Goal: Check status: Check status

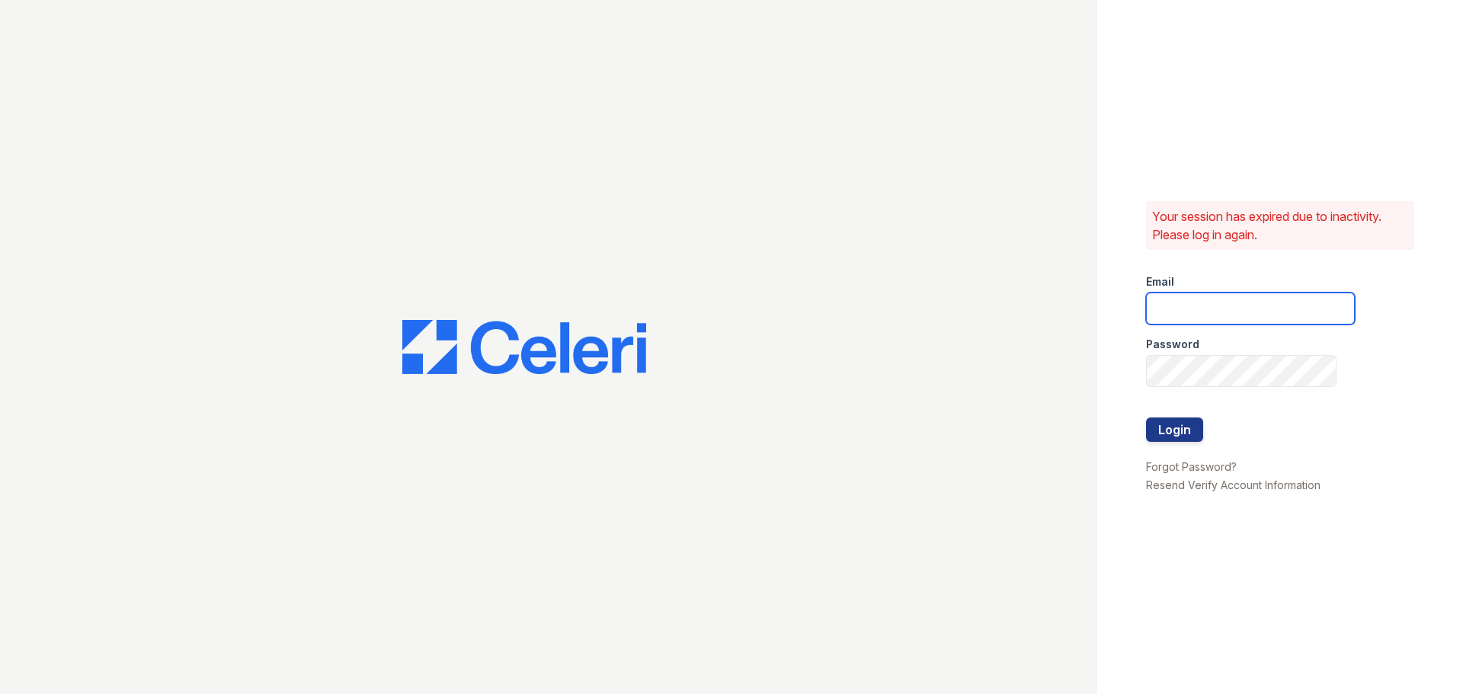
type input "kwallsharris@rushmoremgmt.com"
click at [1183, 440] on button "Login" at bounding box center [1174, 430] width 57 height 24
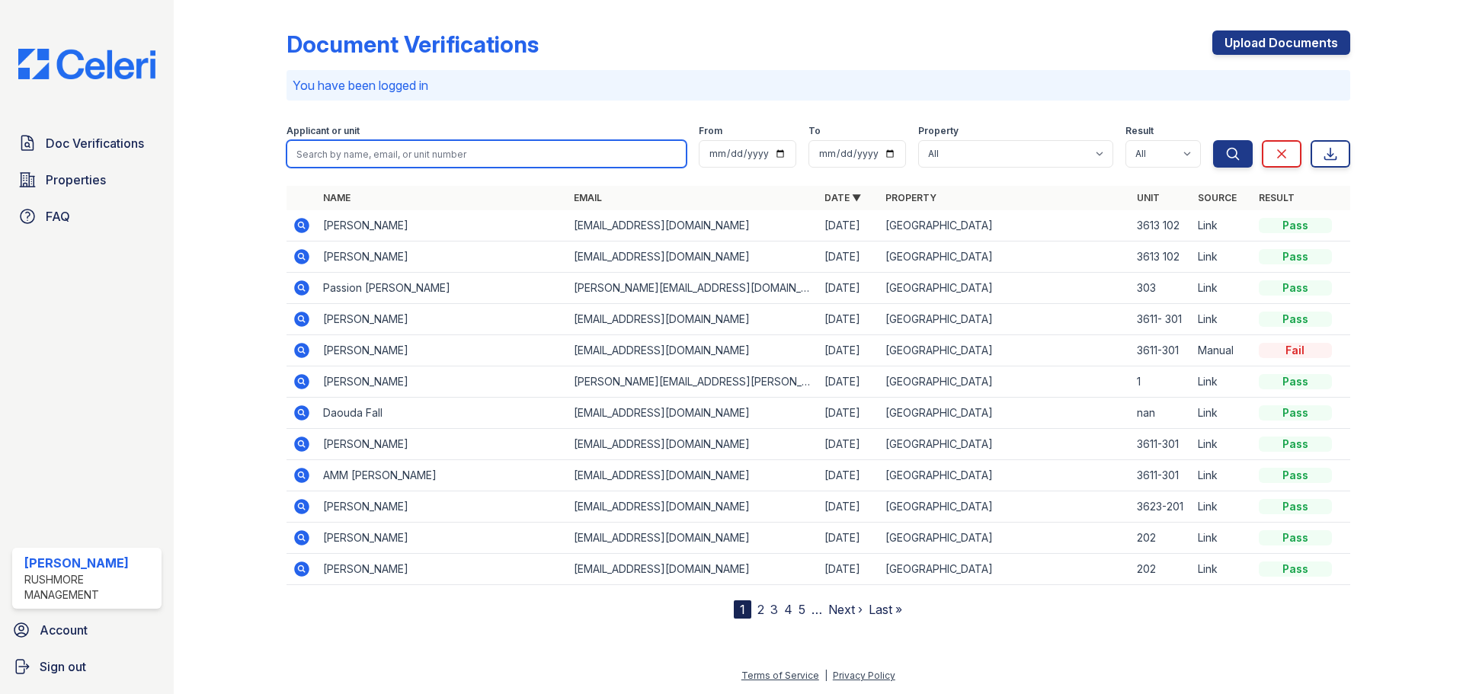
click at [372, 160] on input "search" at bounding box center [487, 153] width 400 height 27
type input "kathleen"
click at [1213, 140] on button "Search" at bounding box center [1233, 153] width 40 height 27
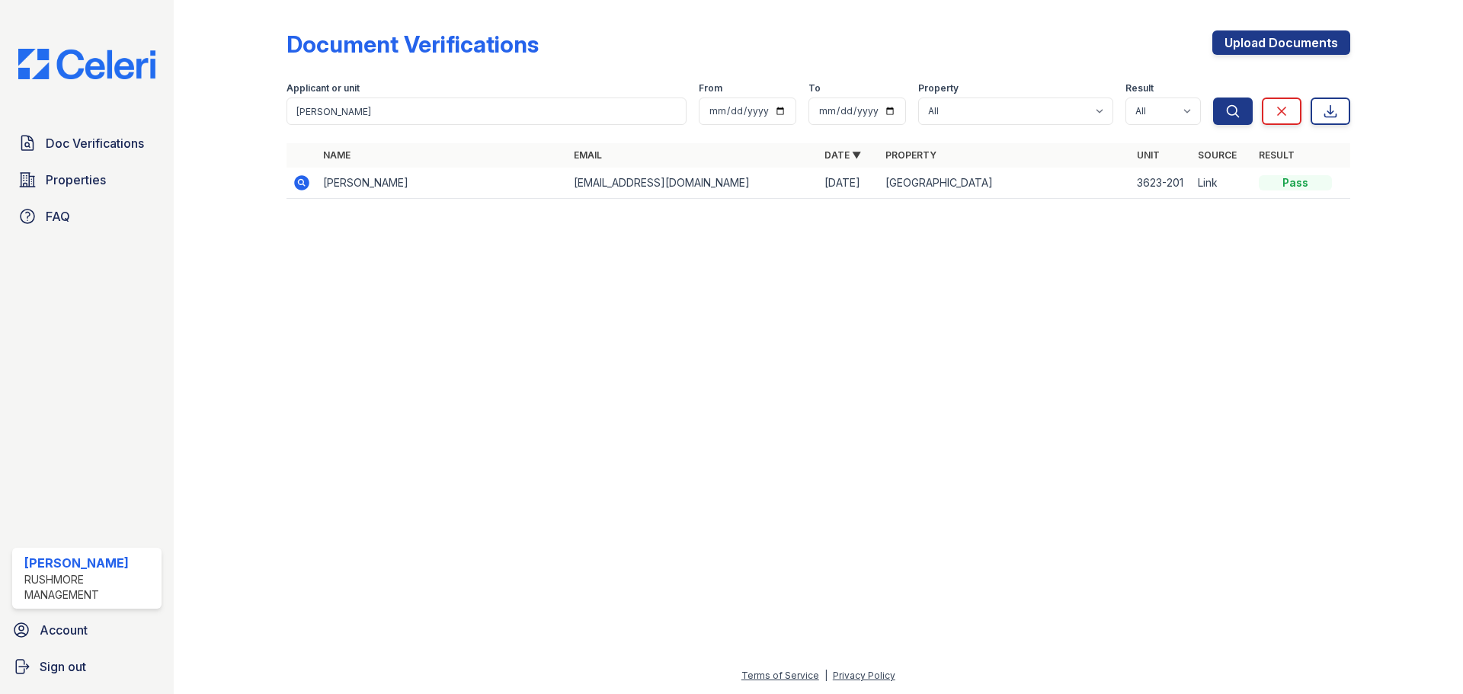
drag, startPoint x: 305, startPoint y: 181, endPoint x: 349, endPoint y: 190, distance: 45.0
click at [305, 181] on icon at bounding box center [301, 182] width 15 height 15
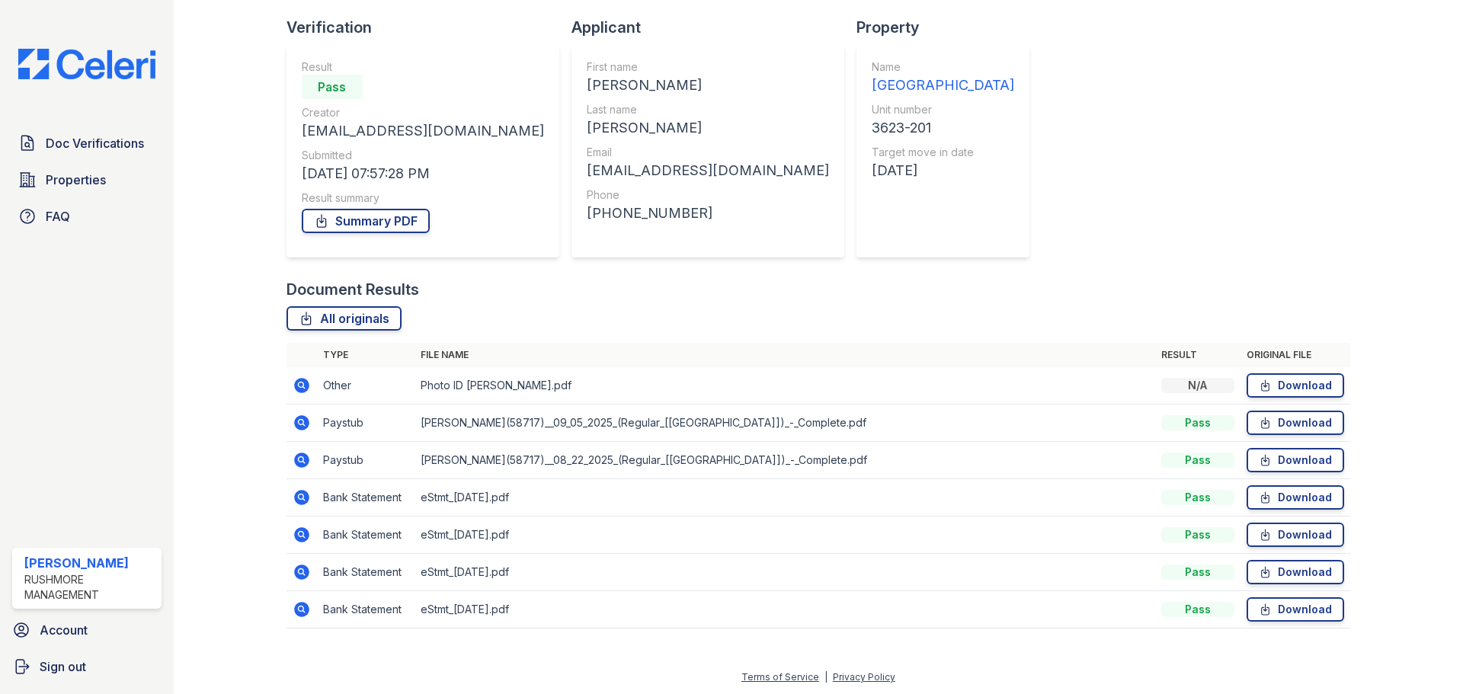
scroll to position [98, 0]
click at [302, 419] on icon at bounding box center [302, 421] width 18 height 18
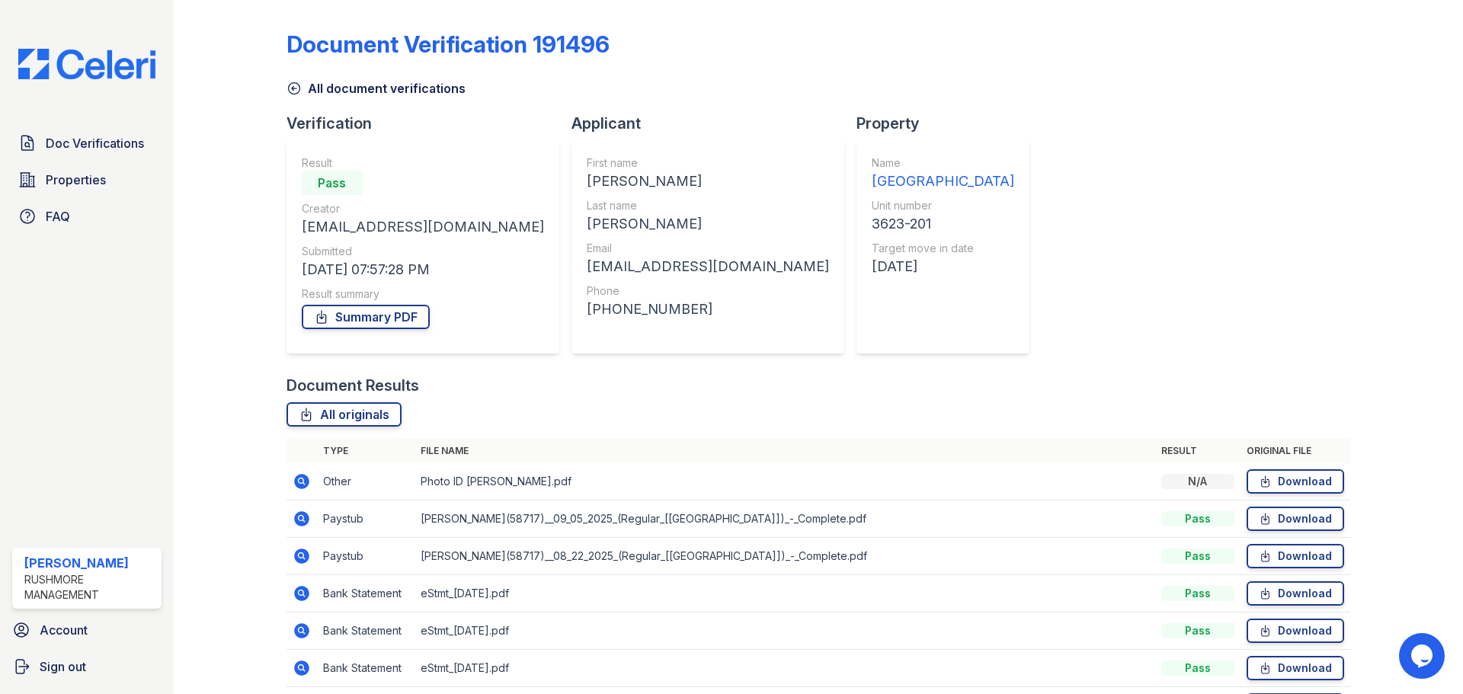
drag, startPoint x: 302, startPoint y: 552, endPoint x: 328, endPoint y: 556, distance: 26.2
click at [302, 552] on icon at bounding box center [301, 556] width 15 height 15
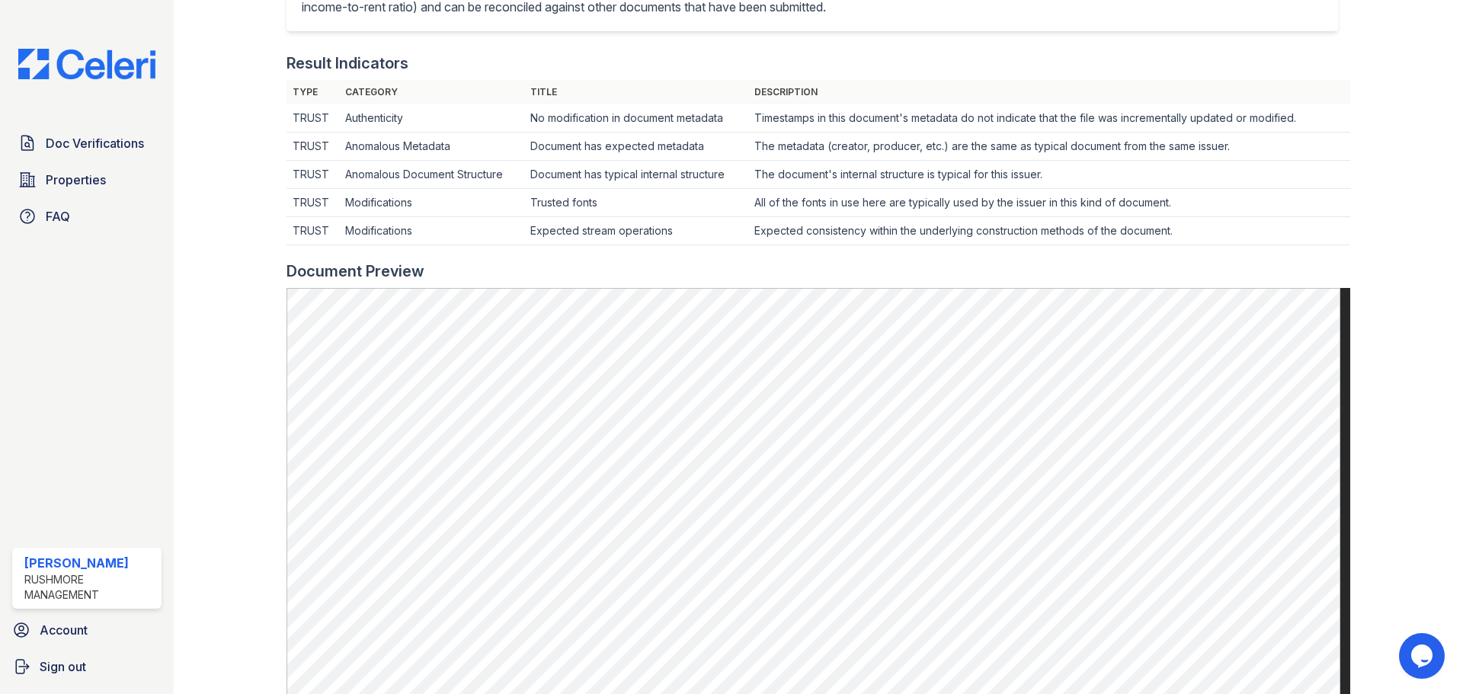
scroll to position [610, 0]
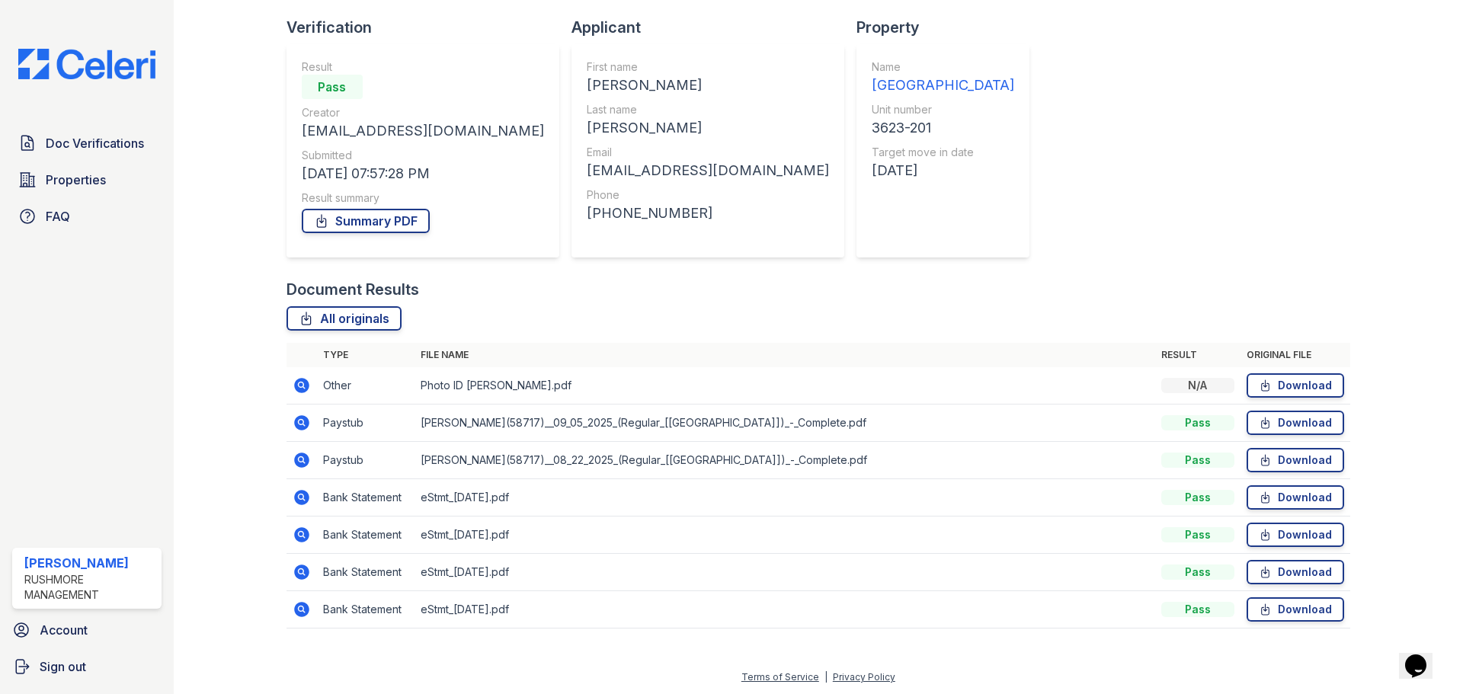
scroll to position [98, 0]
click at [300, 495] on icon at bounding box center [301, 495] width 4 height 4
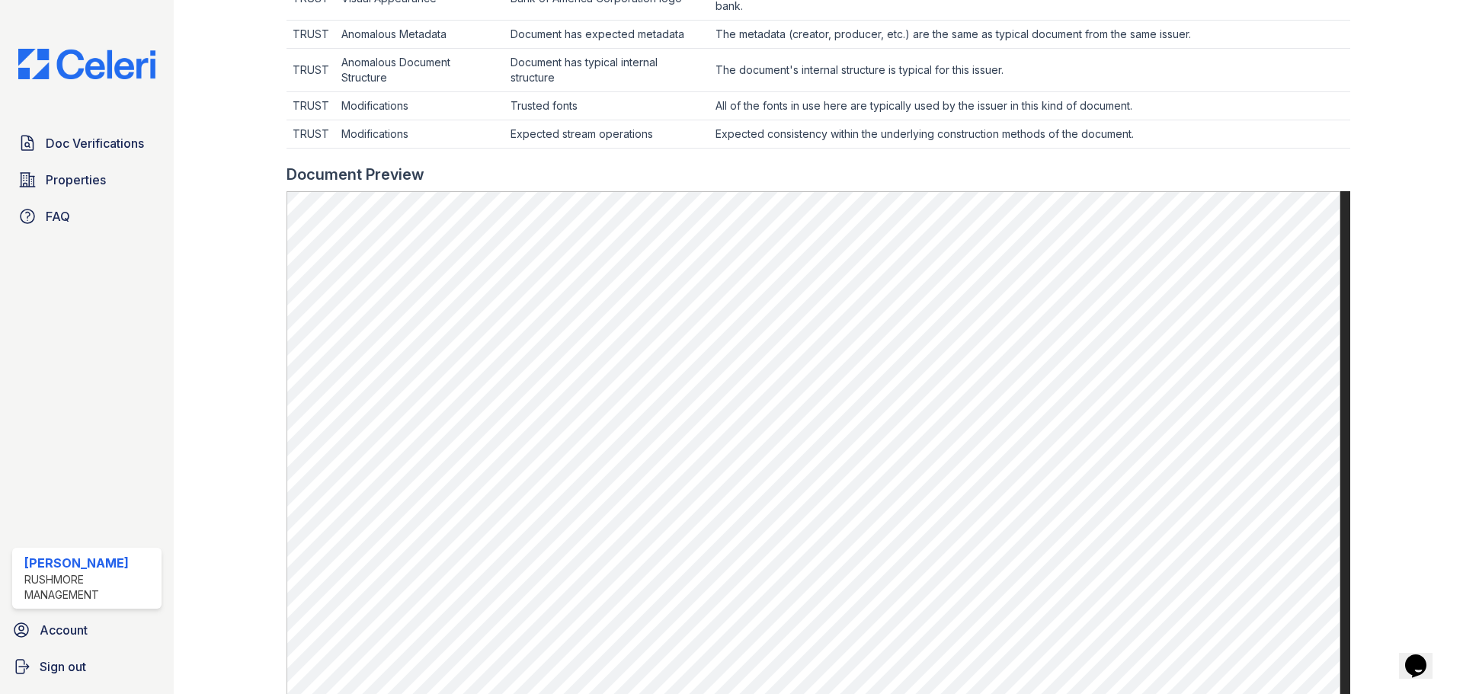
scroll to position [610, 0]
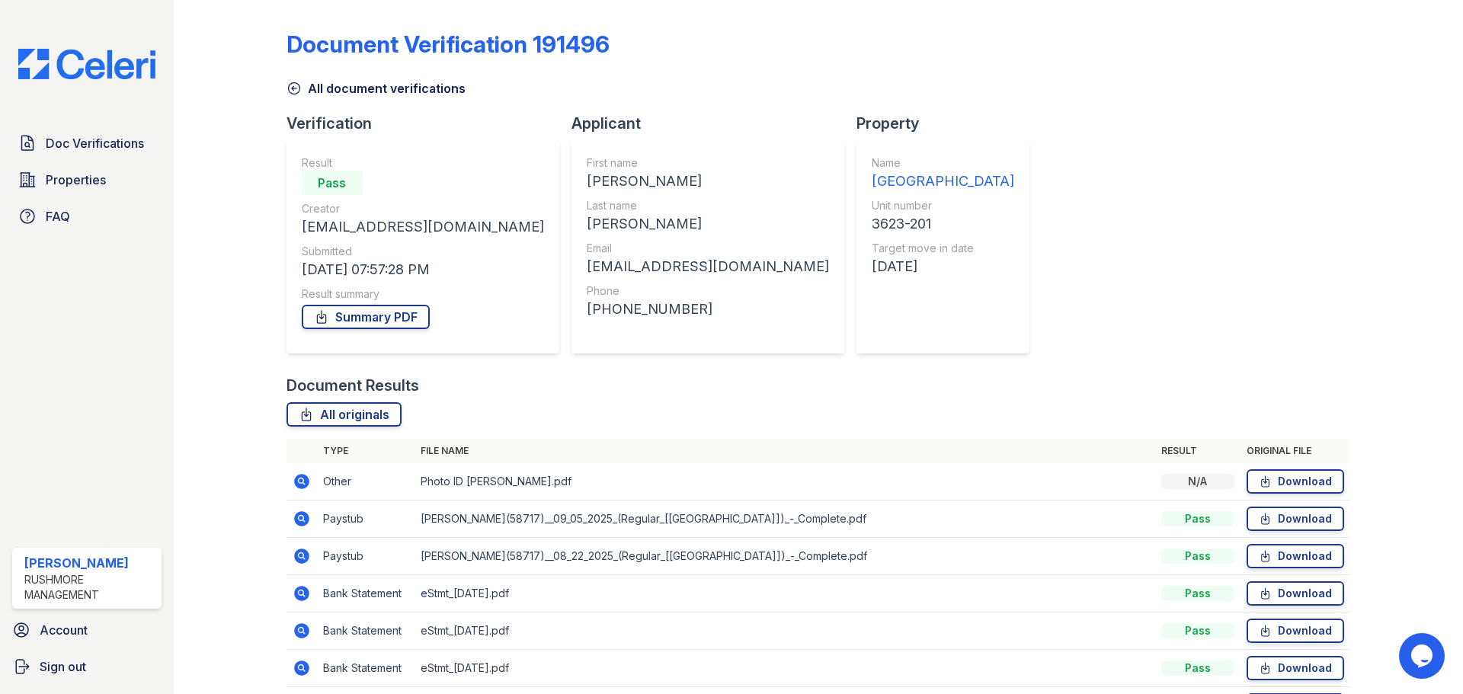
scroll to position [98, 0]
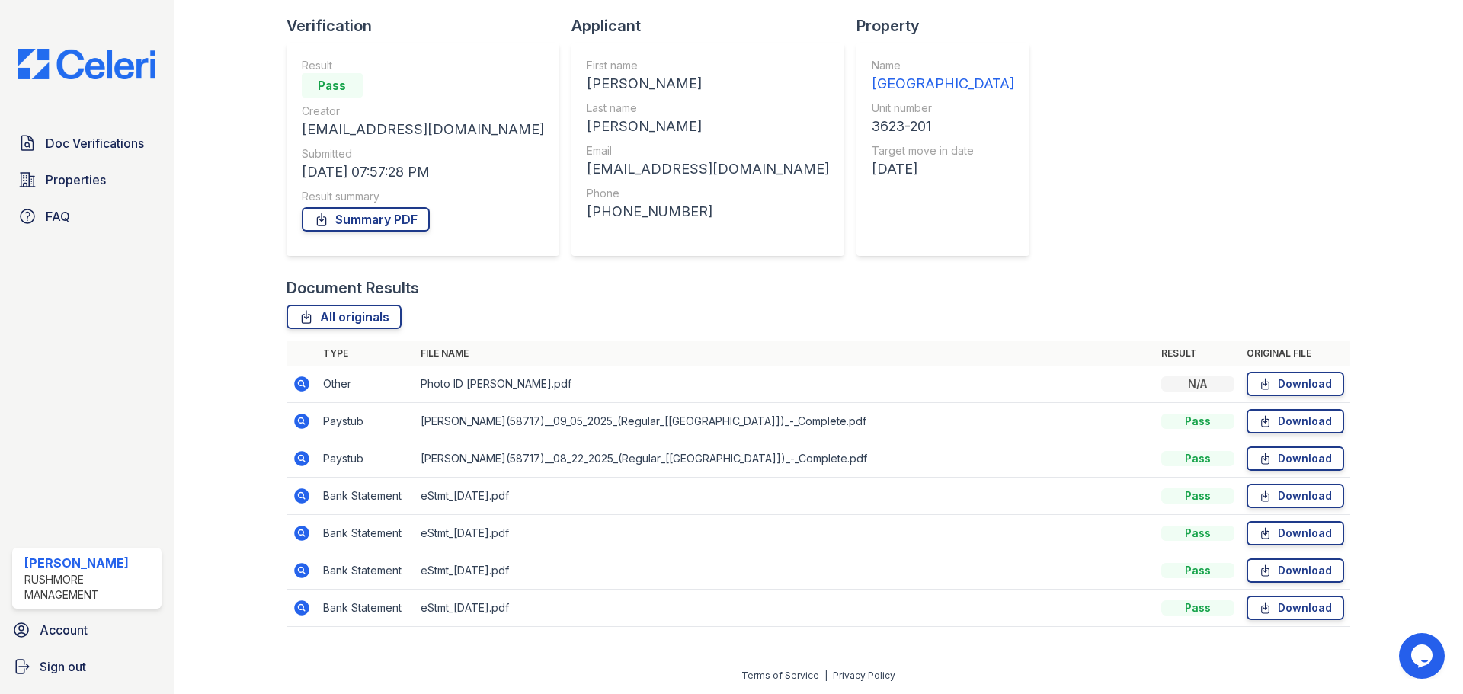
click at [300, 569] on icon at bounding box center [301, 570] width 4 height 4
click at [294, 604] on icon at bounding box center [302, 608] width 18 height 18
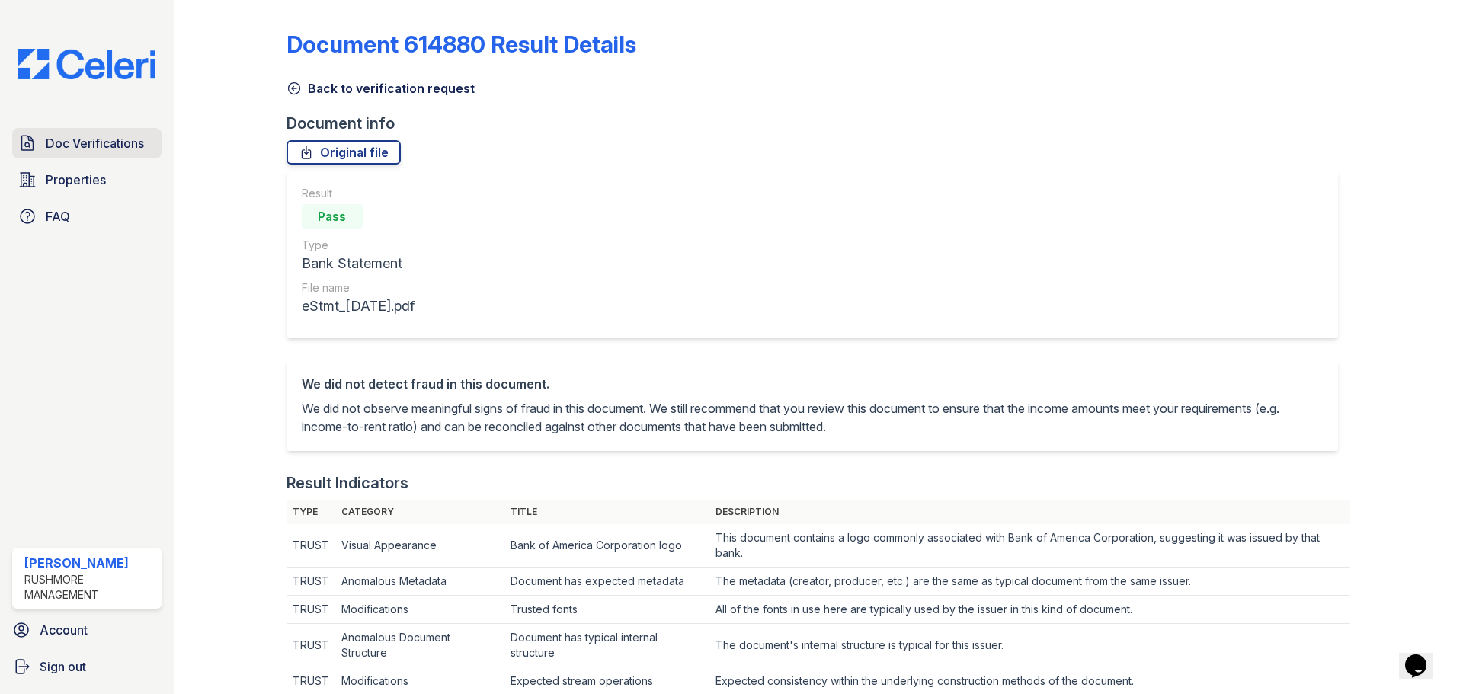
click at [79, 146] on span "Doc Verifications" at bounding box center [95, 143] width 98 height 18
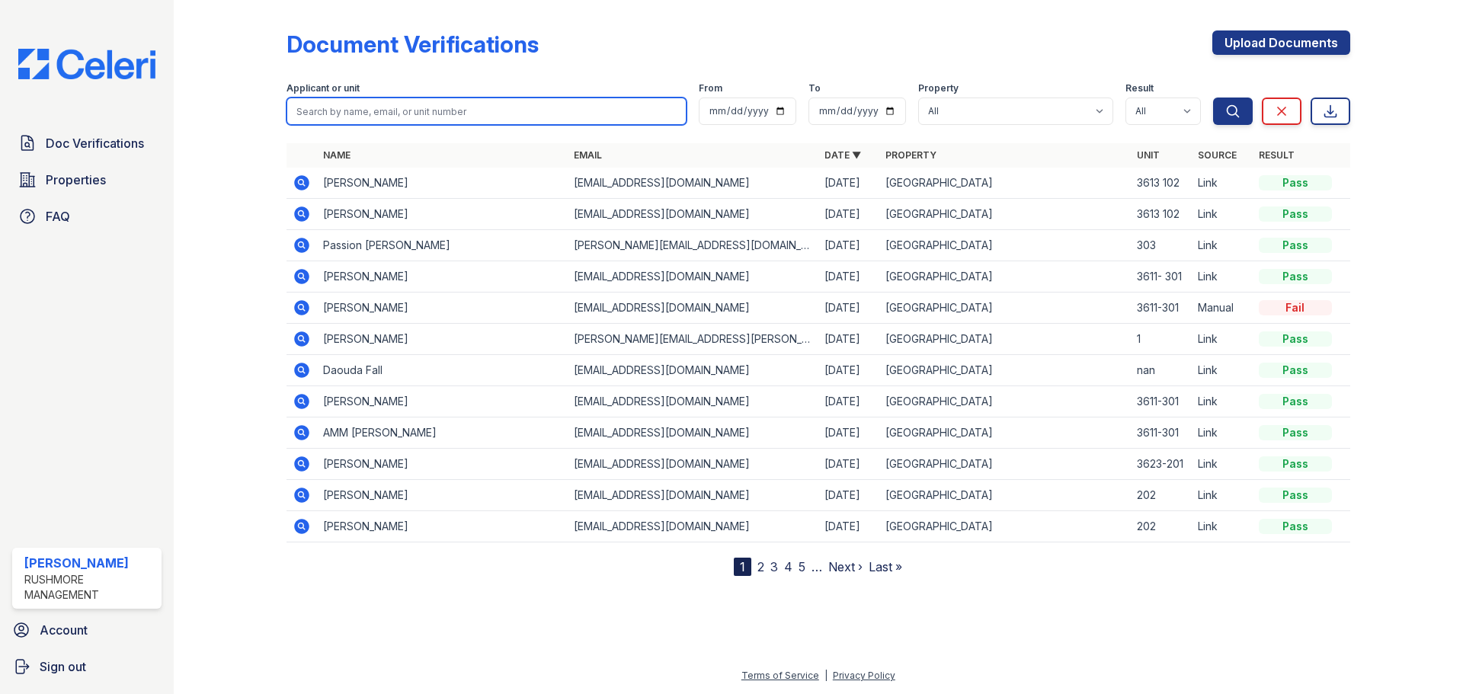
click at [348, 117] on input "search" at bounding box center [487, 111] width 400 height 27
type input "pamela"
click at [1213, 98] on button "Search" at bounding box center [1233, 111] width 40 height 27
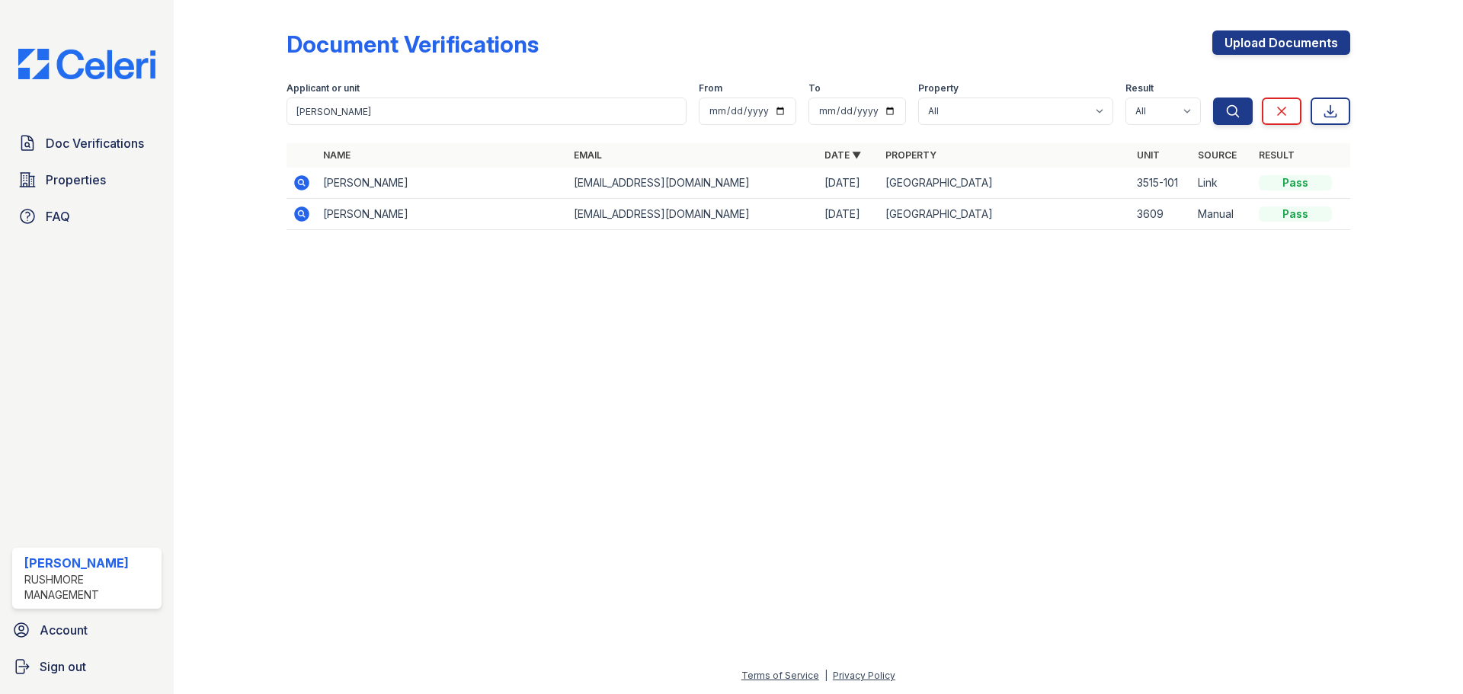
click at [301, 181] on icon at bounding box center [301, 182] width 4 height 4
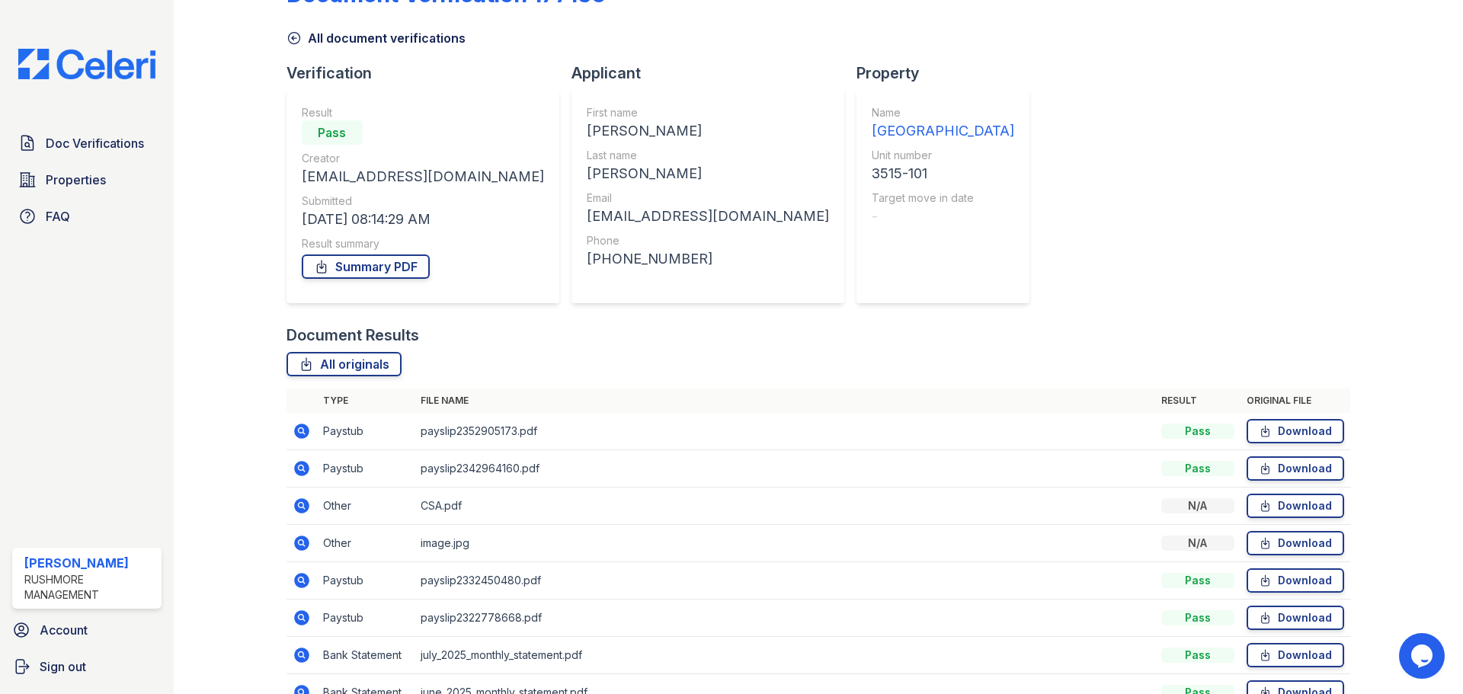
scroll to position [135, 0]
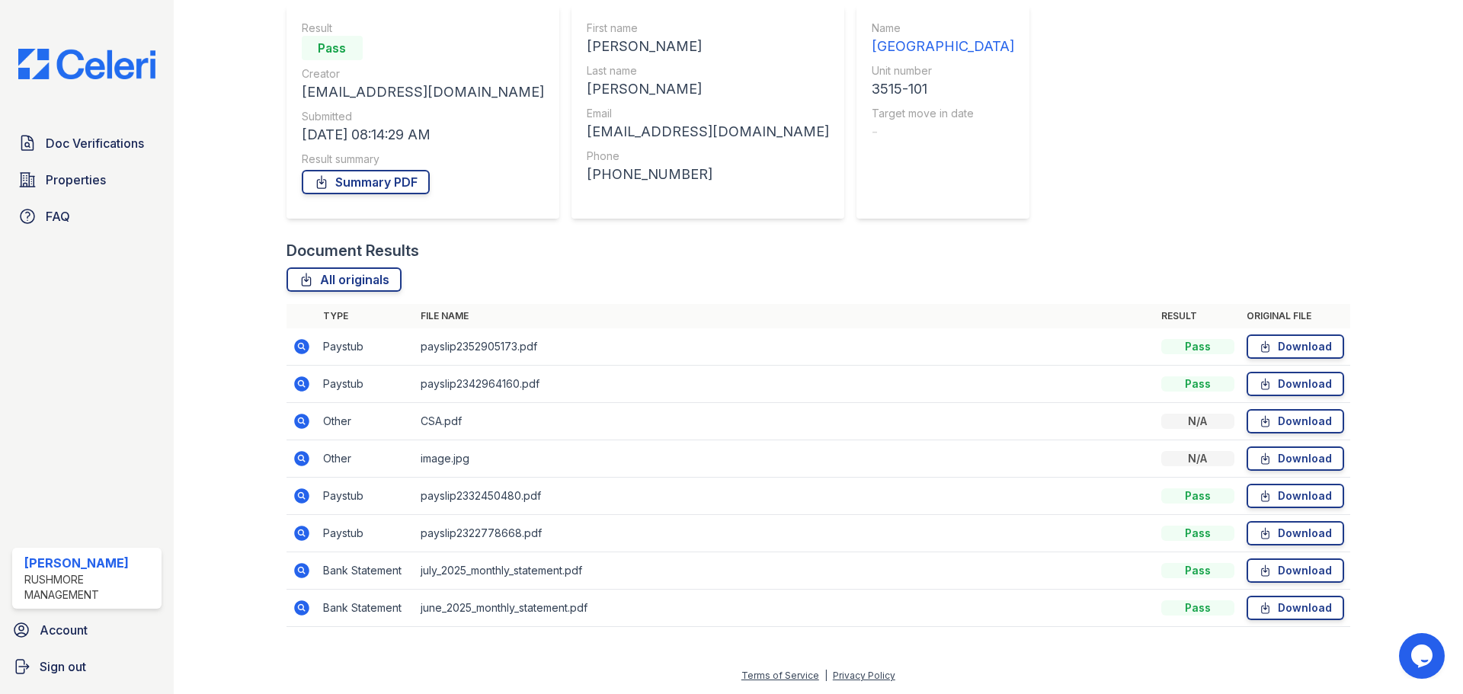
click at [301, 351] on icon at bounding box center [301, 346] width 15 height 15
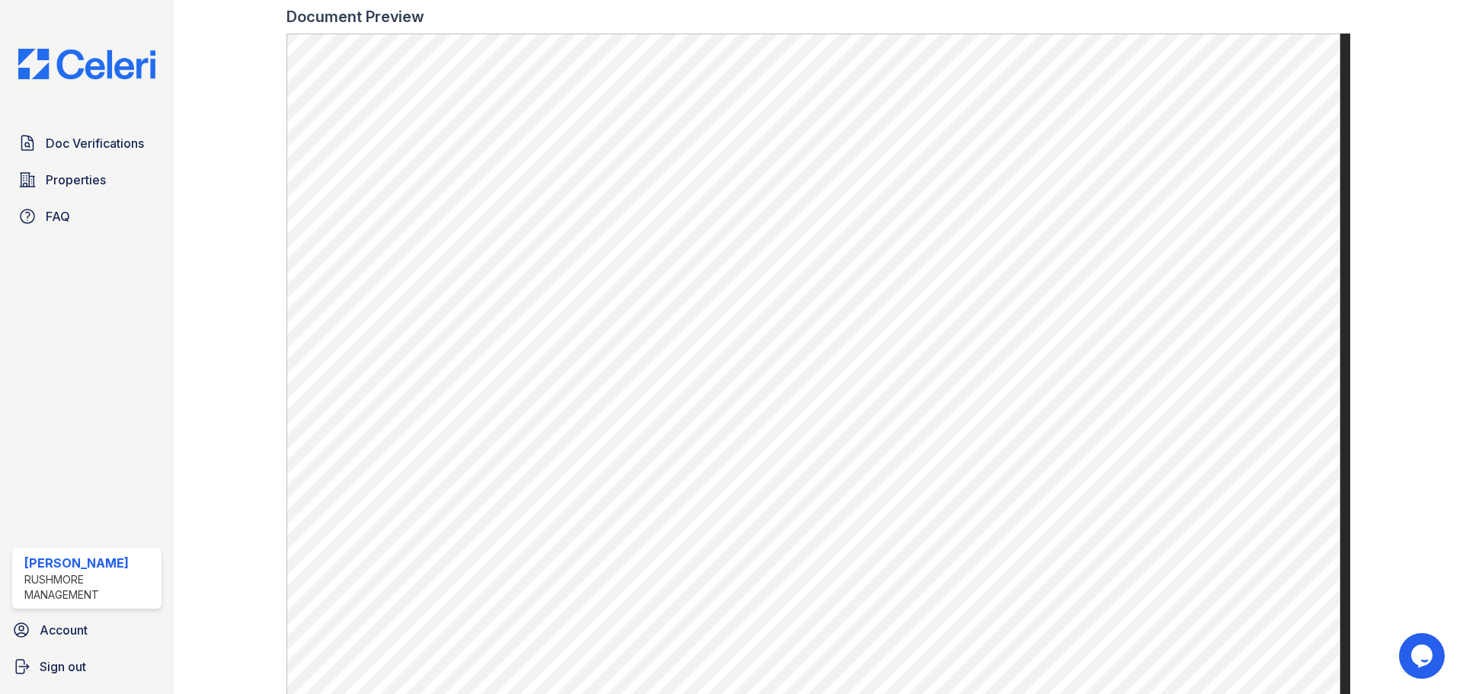
scroll to position [655, 0]
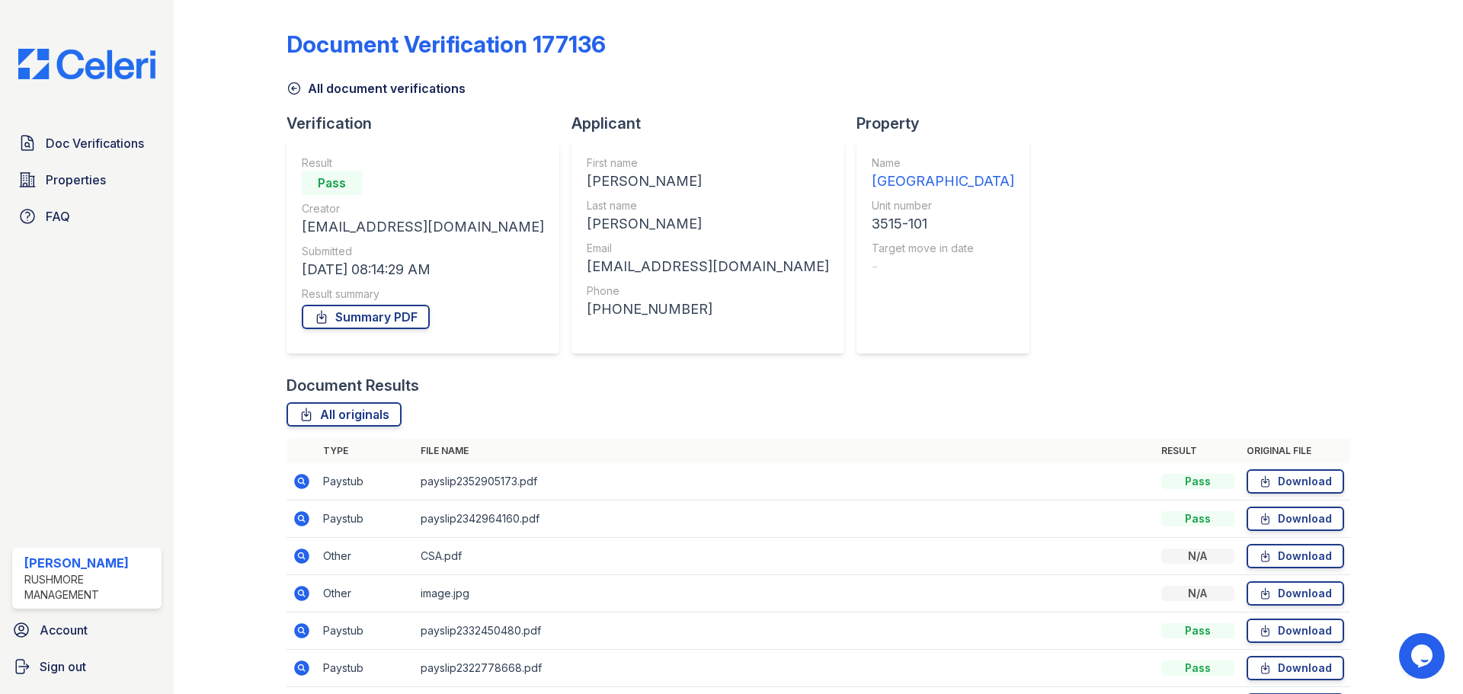
click at [302, 521] on icon at bounding box center [301, 518] width 15 height 15
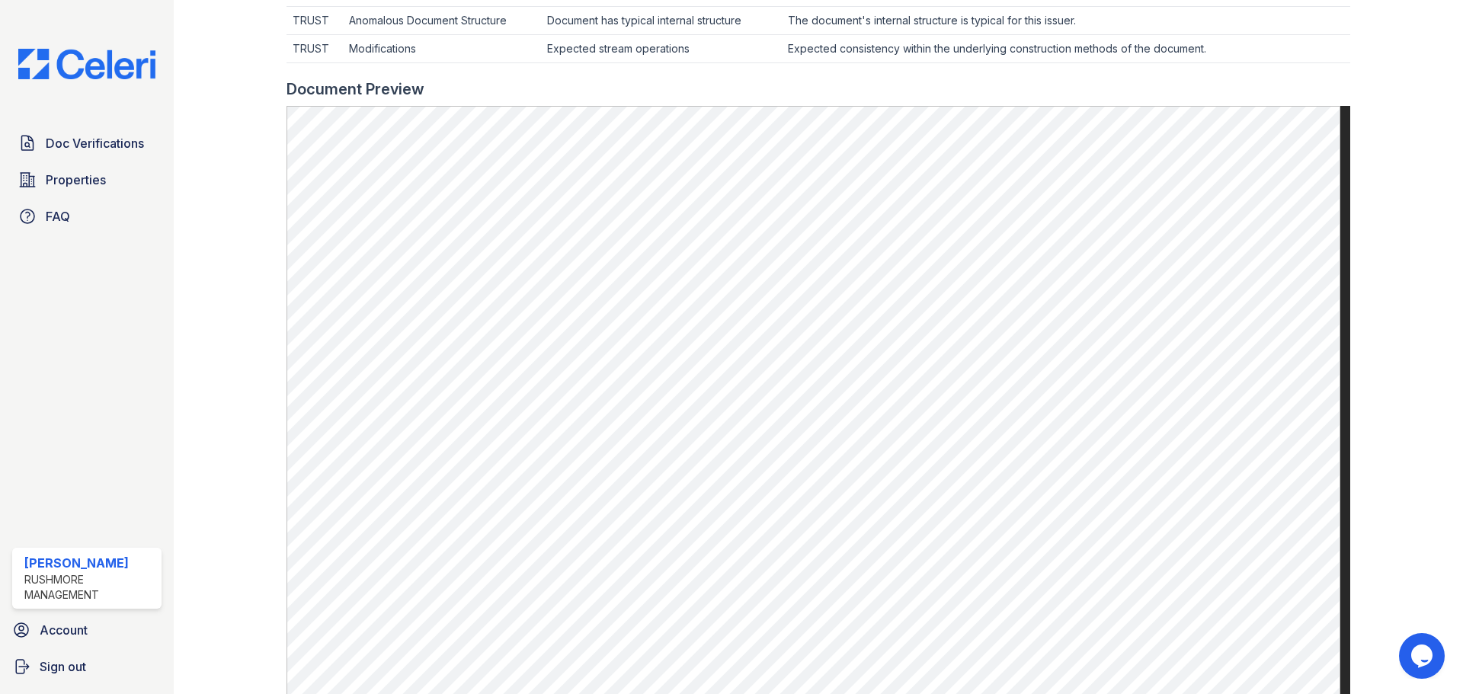
scroll to position [610, 0]
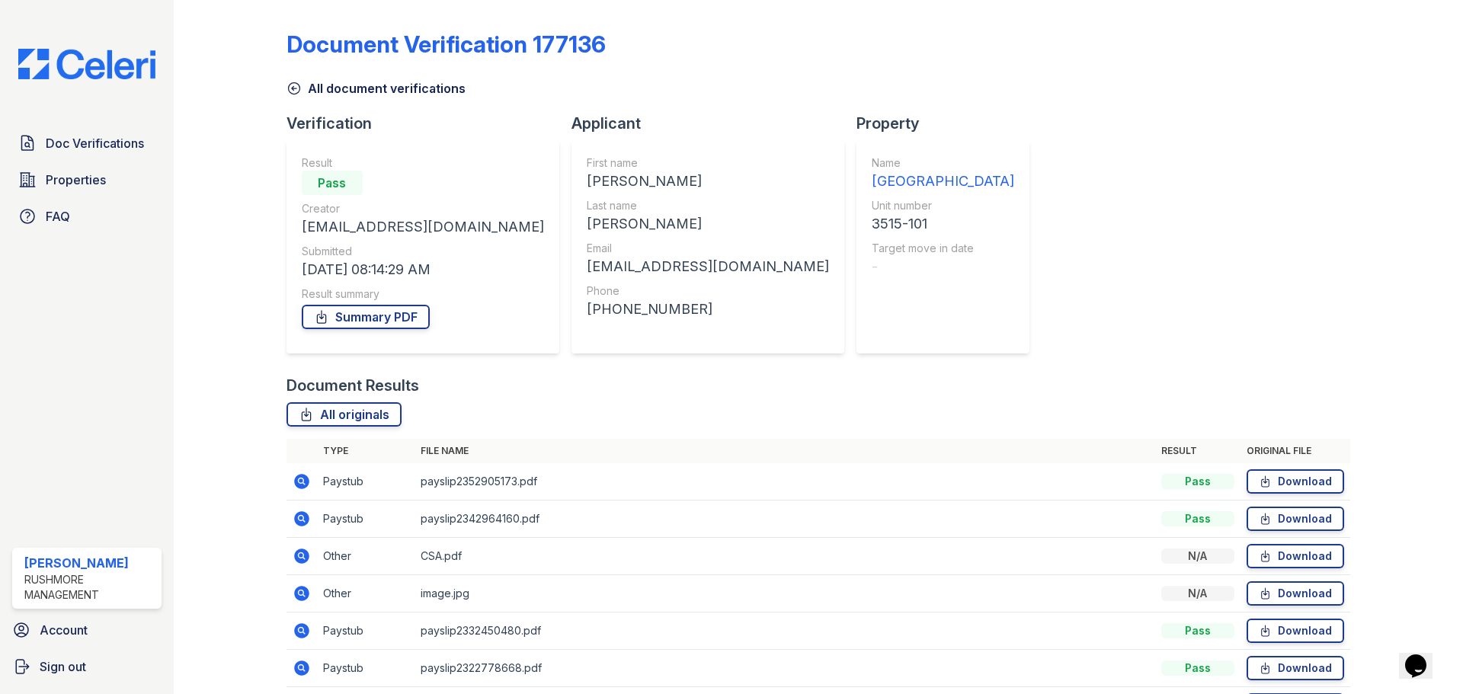
click at [303, 481] on icon at bounding box center [301, 481] width 15 height 15
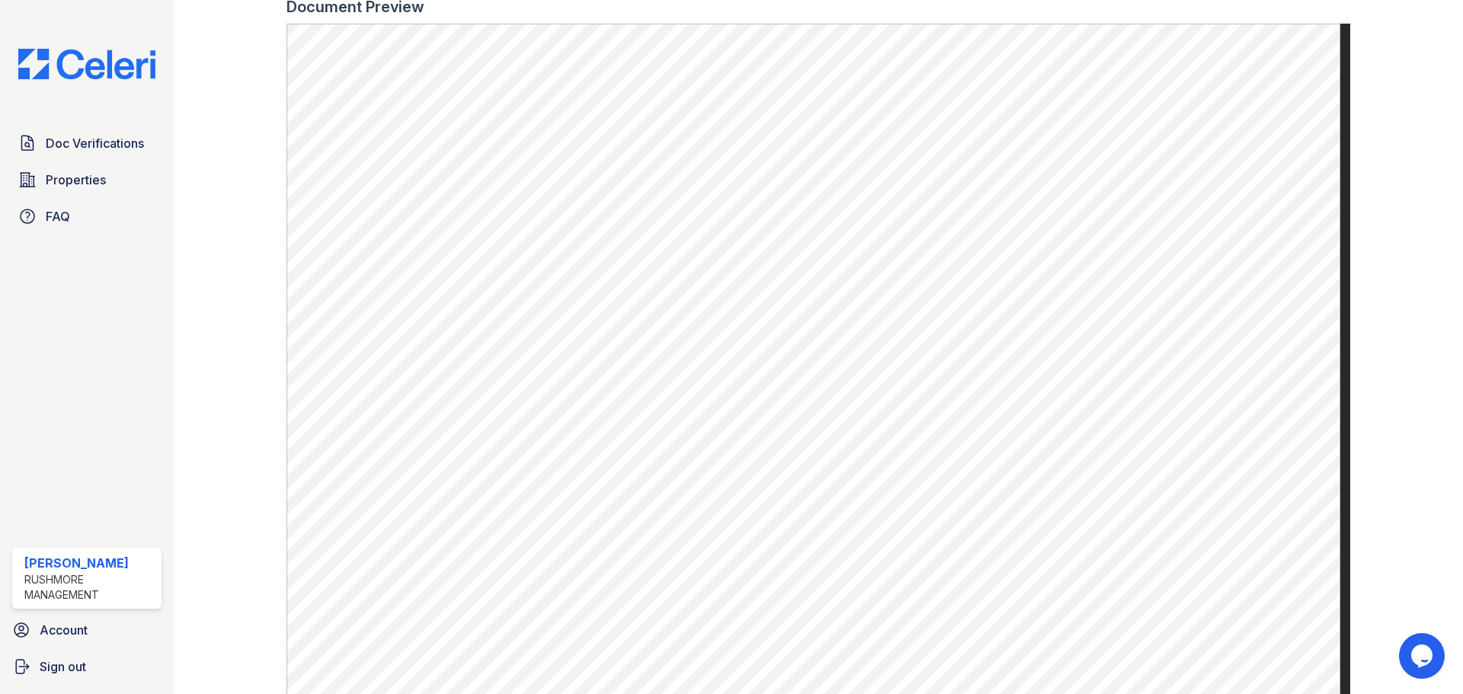
scroll to position [732, 0]
